Goal: Task Accomplishment & Management: Manage account settings

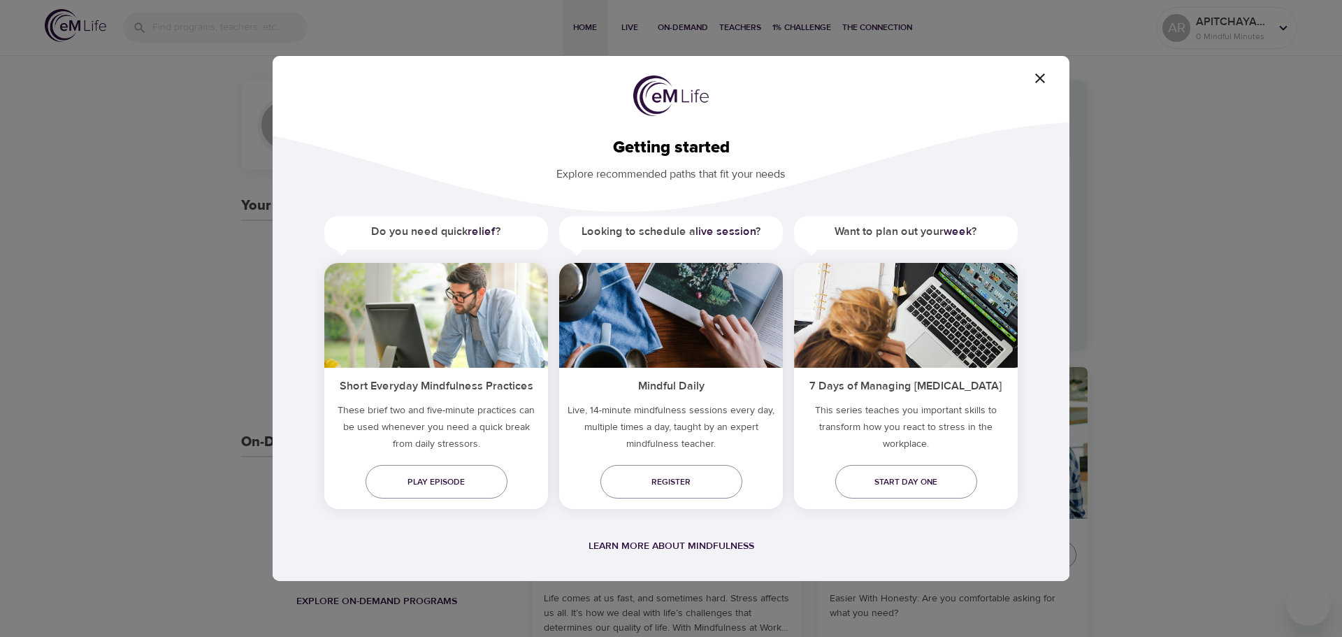
click at [1037, 78] on icon "button" at bounding box center [1040, 78] width 17 height 17
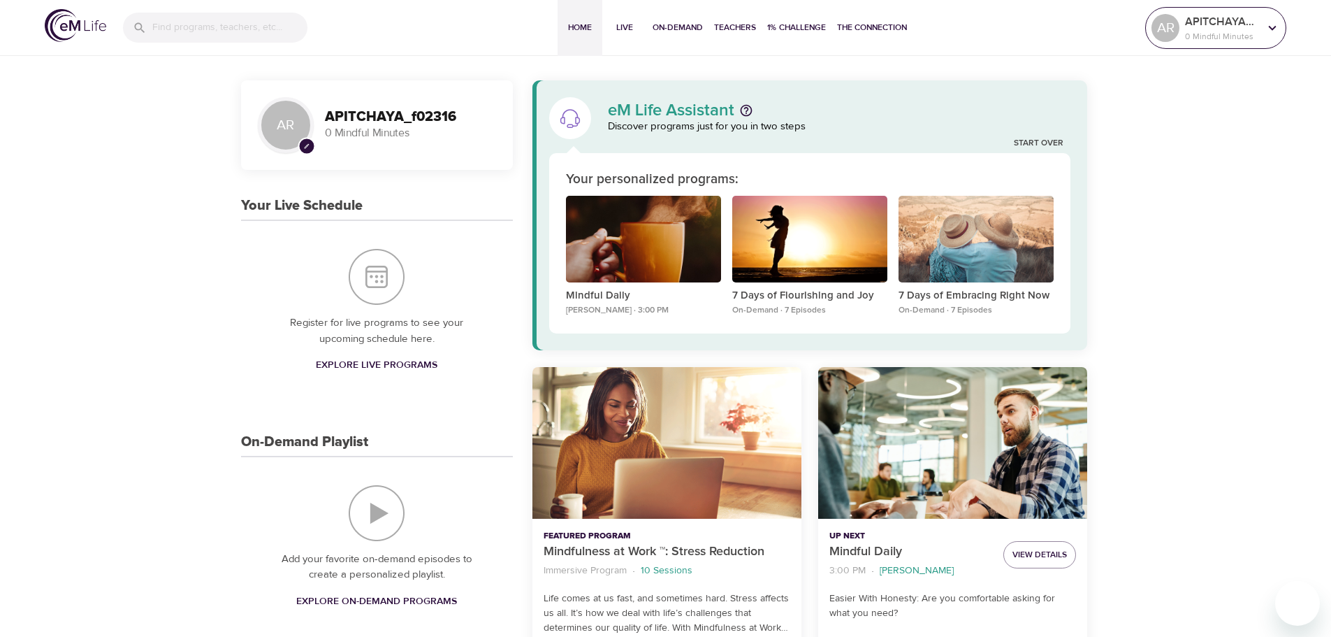
click at [1234, 36] on p "0 Mindful Minutes" at bounding box center [1222, 36] width 74 height 13
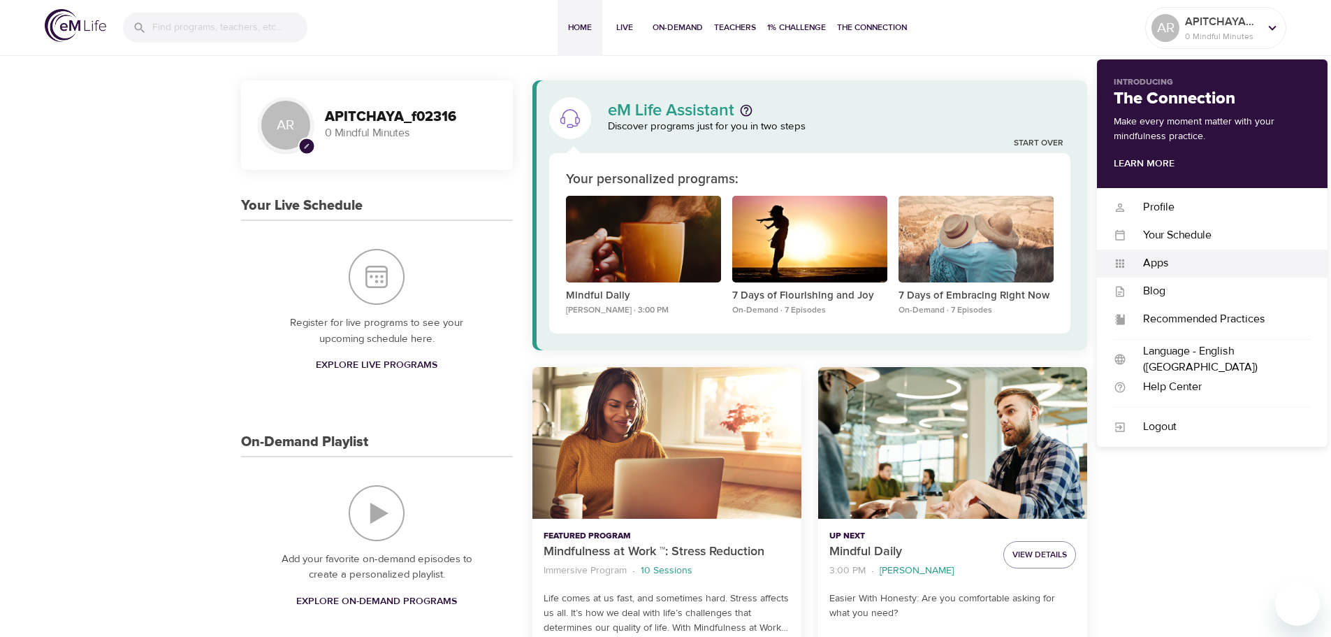
click at [1160, 259] on div "Apps" at bounding box center [1219, 263] width 185 height 16
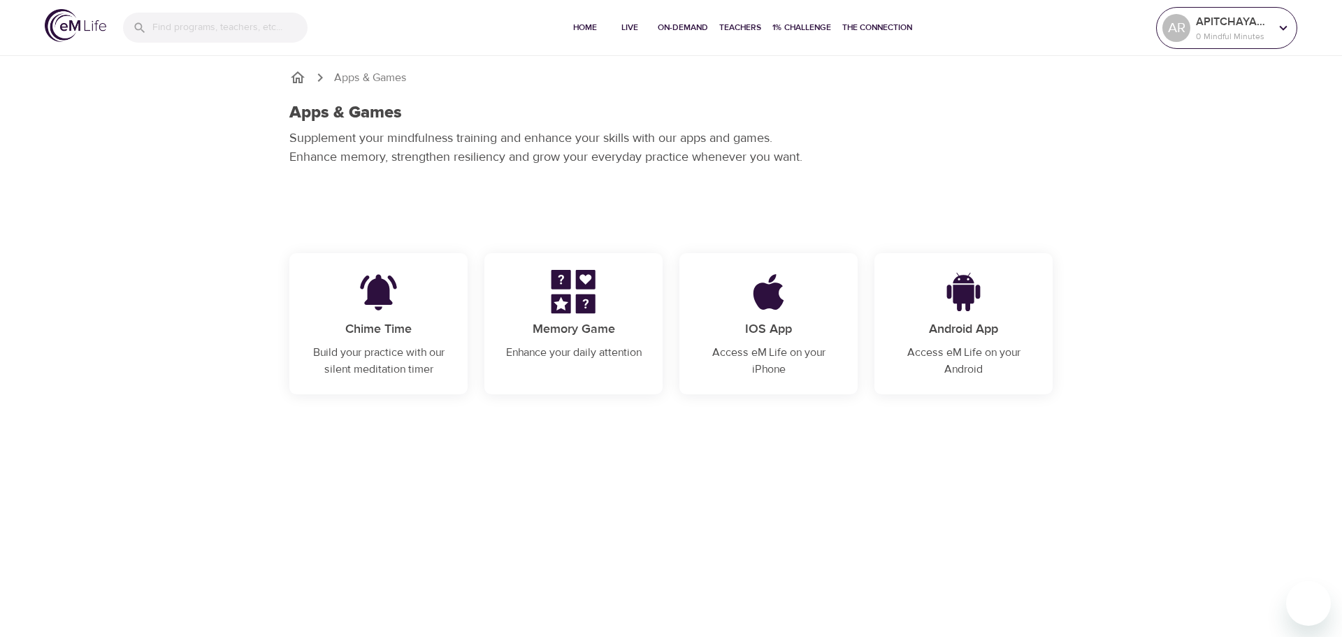
click at [1198, 31] on p "0 Mindful Minutes" at bounding box center [1233, 36] width 74 height 13
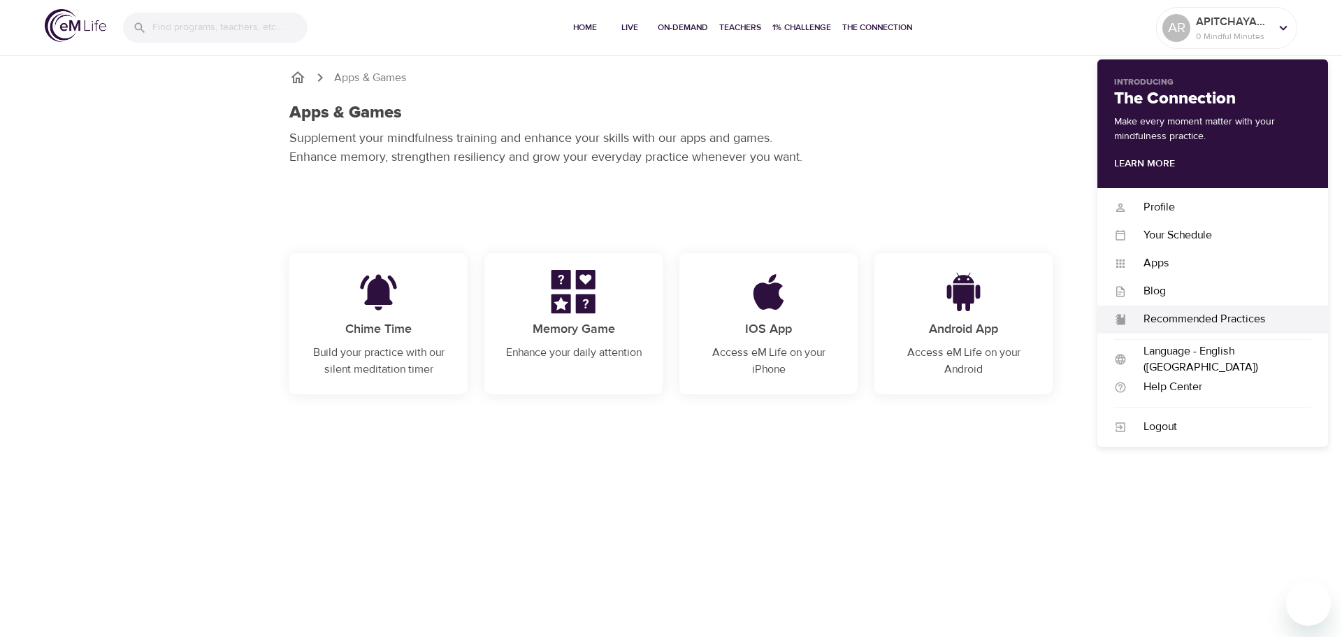
click at [1207, 322] on div "Recommended Practices" at bounding box center [1219, 319] width 185 height 16
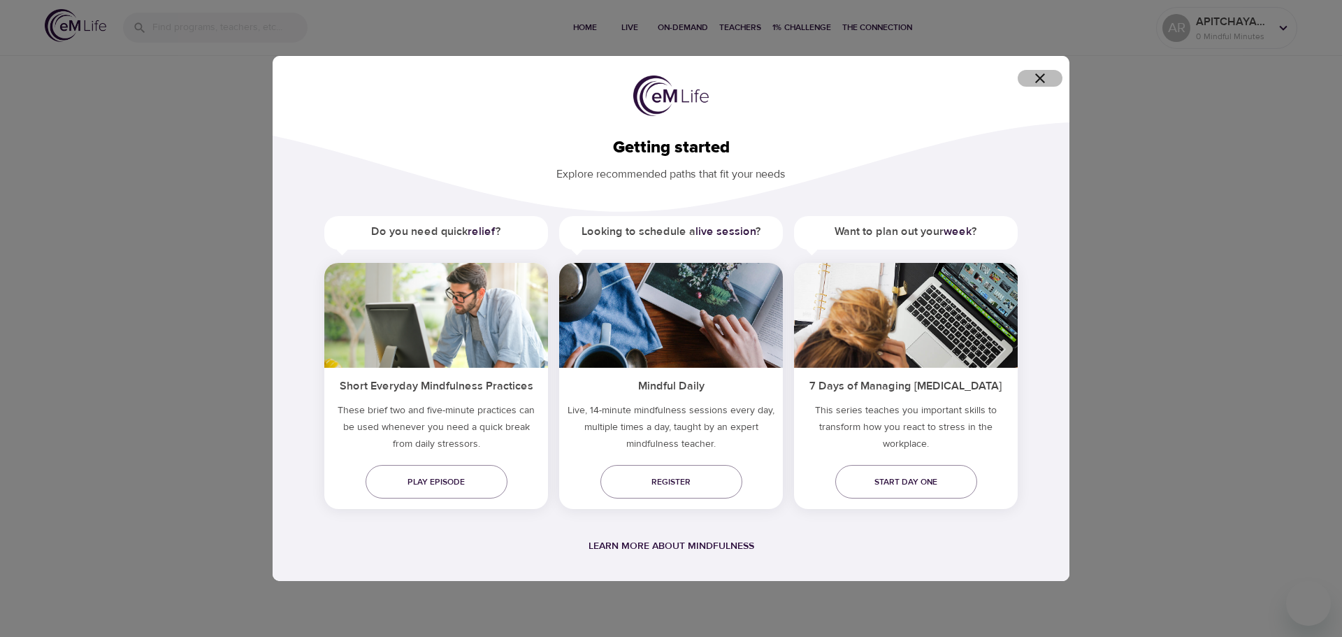
click at [1043, 77] on icon "button" at bounding box center [1040, 78] width 17 height 17
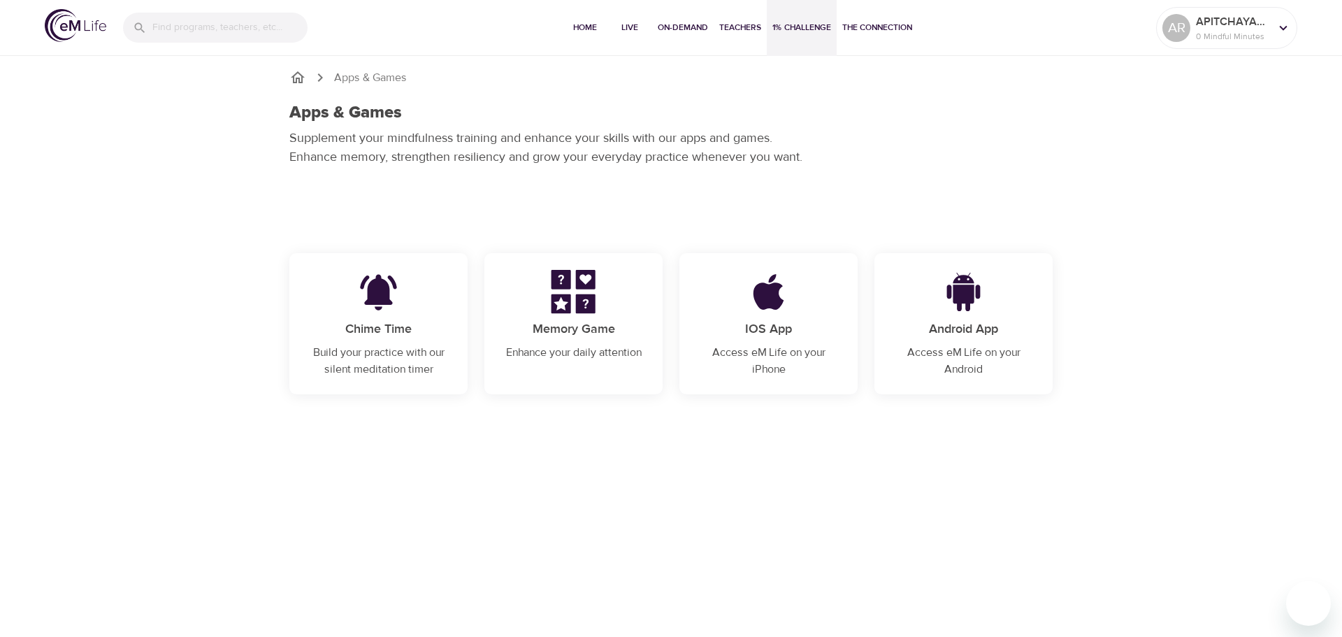
click at [785, 27] on span "1% Challenge" at bounding box center [801, 27] width 59 height 15
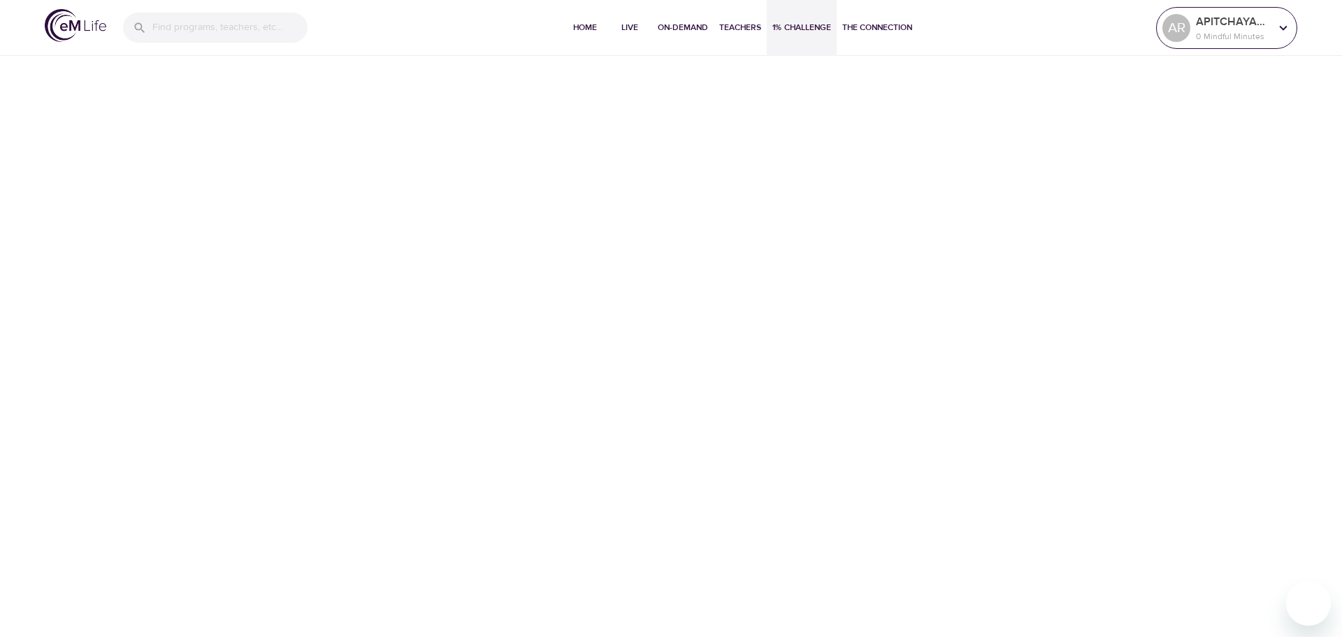
click at [1191, 22] on div "AR" at bounding box center [1176, 28] width 34 height 34
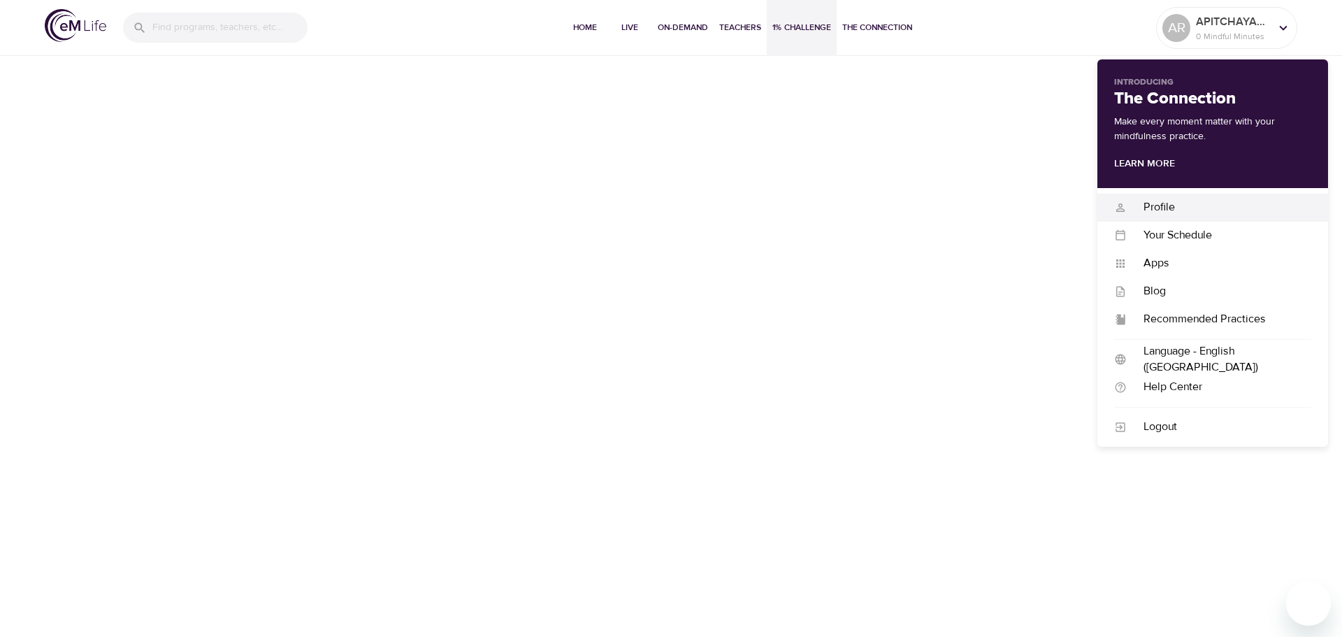
click at [1162, 201] on div "Profile" at bounding box center [1219, 207] width 185 height 16
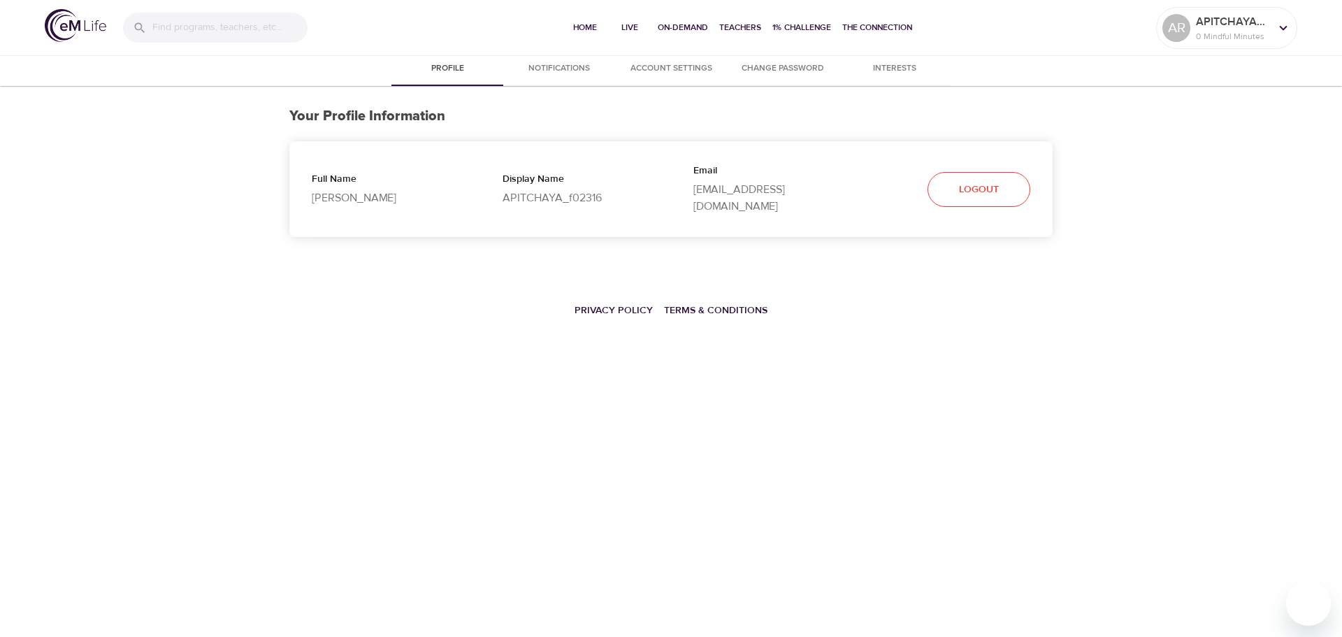
click at [795, 62] on span "Change Password" at bounding box center [782, 69] width 95 height 15
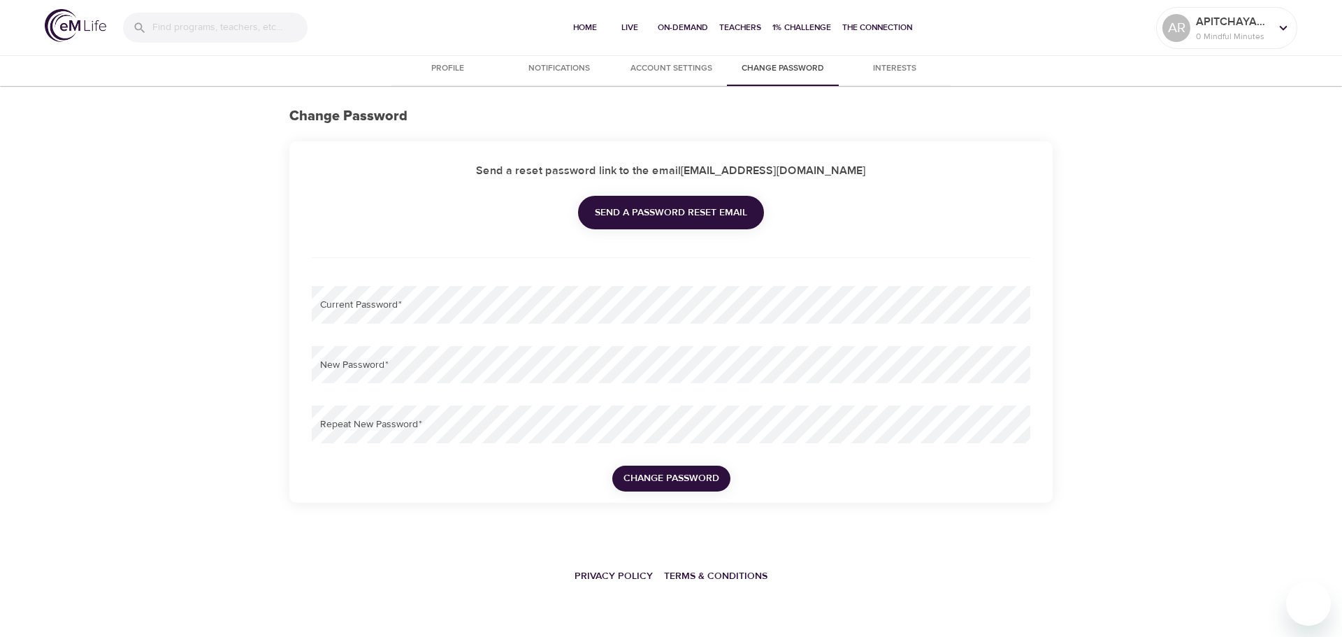
click at [661, 216] on span "Send a password reset email" at bounding box center [671, 212] width 152 height 17
